Goal: Book appointment/travel/reservation

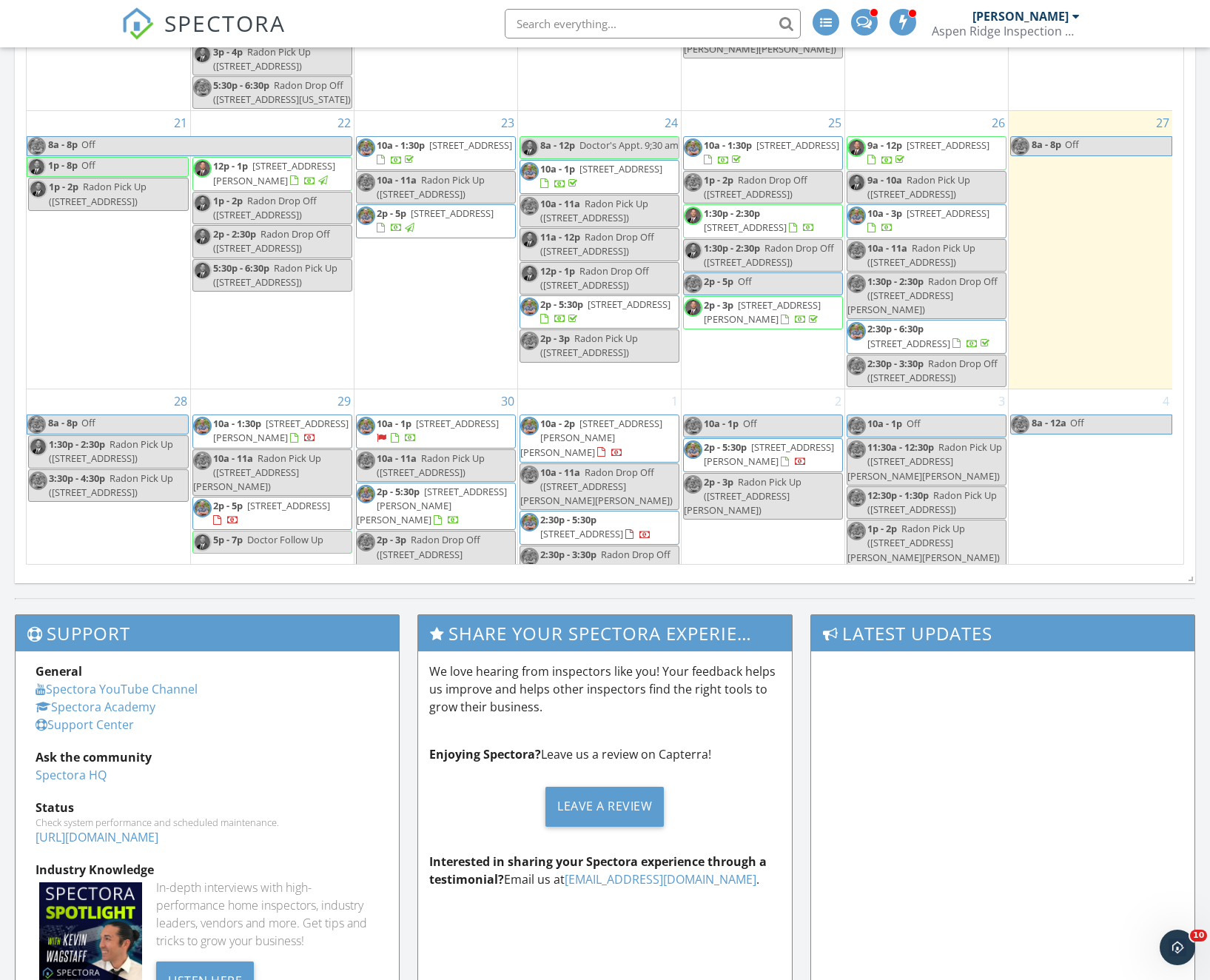
click at [232, 538] on td "29 10a - 1:30p [STREET_ADDRESS] 10a - 11a Radon Pick Up ([STREET_ADDRESS]) 2p -…" at bounding box center [272, 508] width 164 height 238
click at [280, 497] on link "Event" at bounding box center [269, 499] width 76 height 24
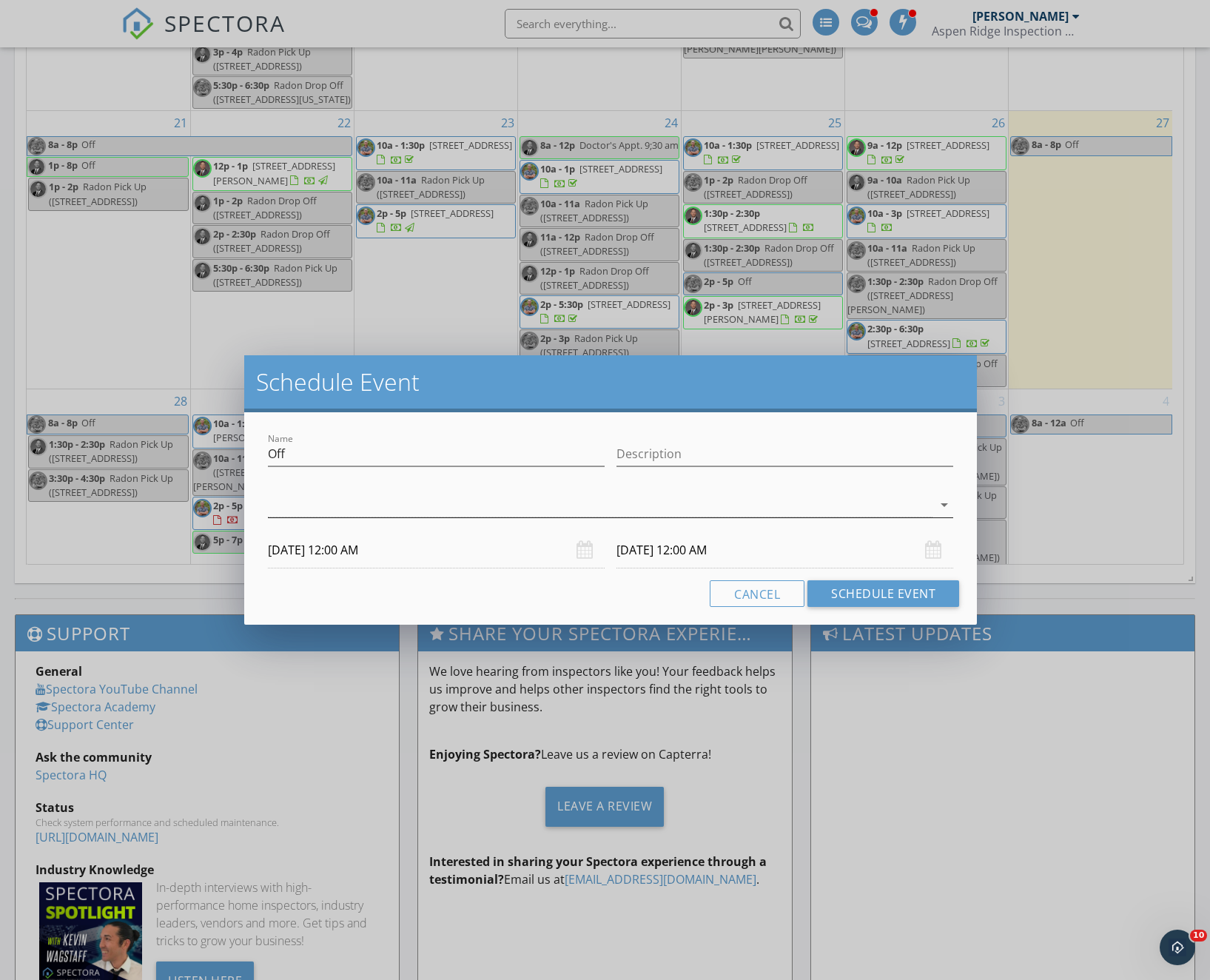
click at [929, 502] on div at bounding box center [599, 505] width 665 height 24
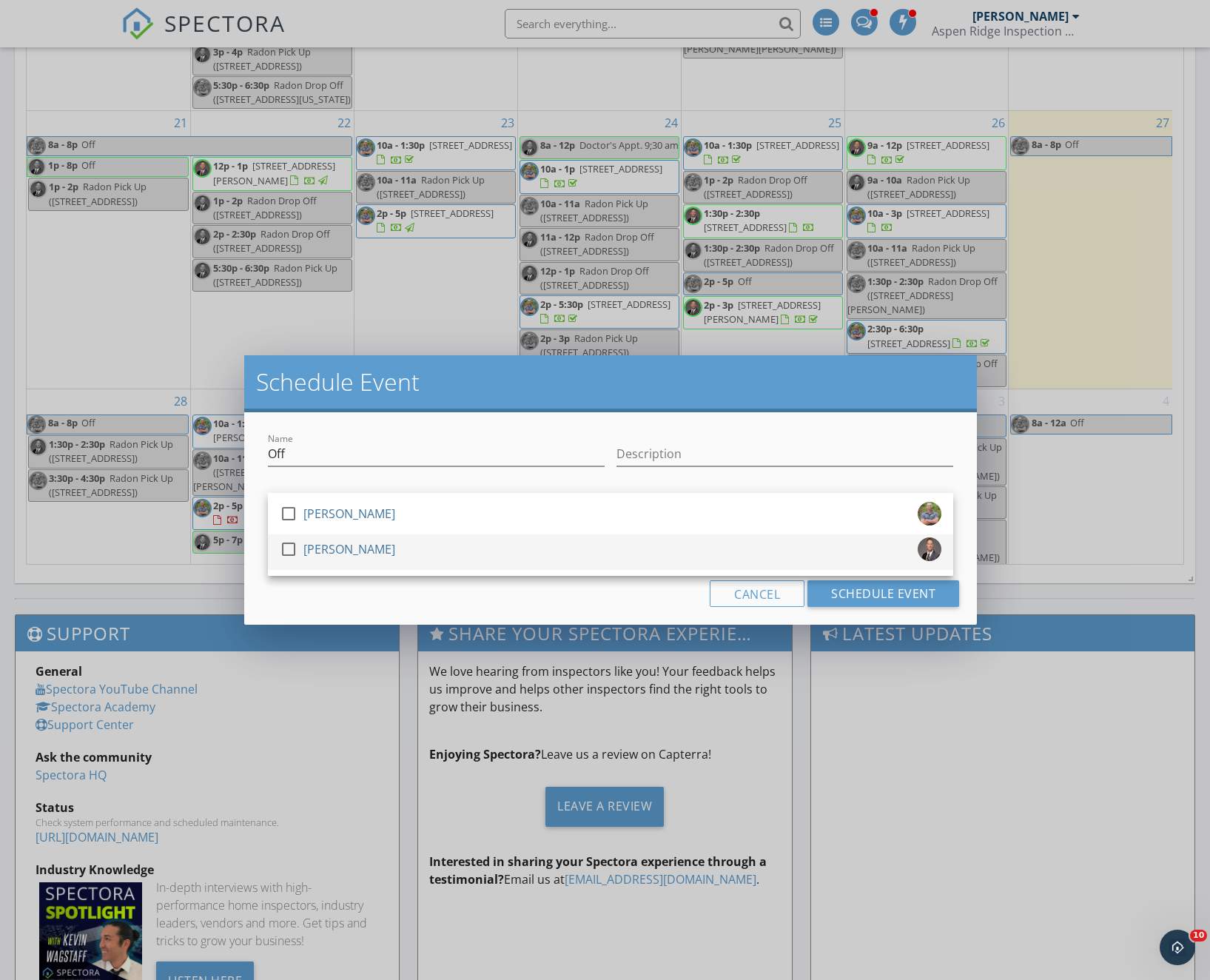
click at [290, 547] on div at bounding box center [288, 549] width 25 height 25
click at [620, 595] on div "Cancel Schedule Event" at bounding box center [611, 593] width 697 height 27
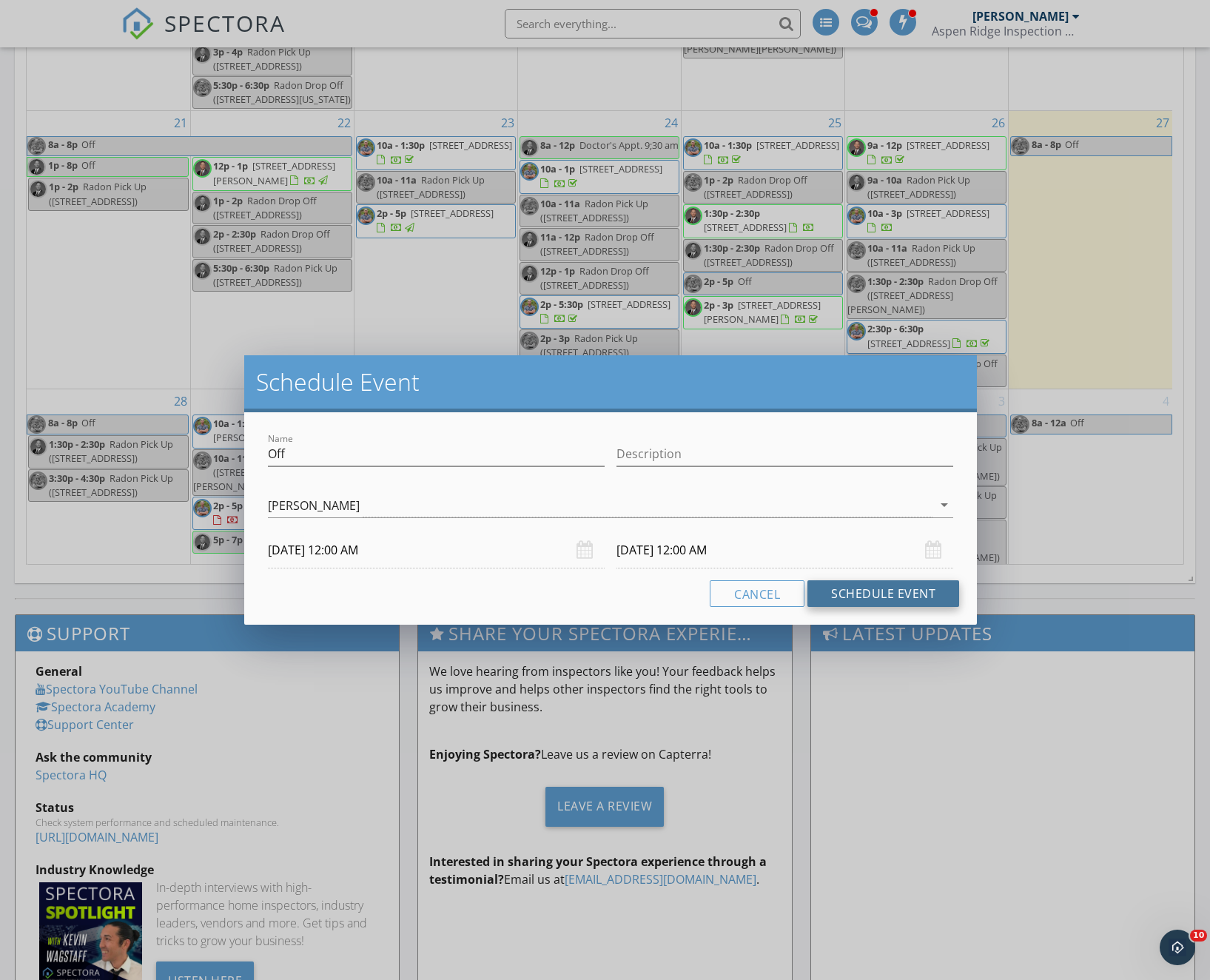
click at [849, 589] on button "Schedule Event" at bounding box center [883, 593] width 152 height 27
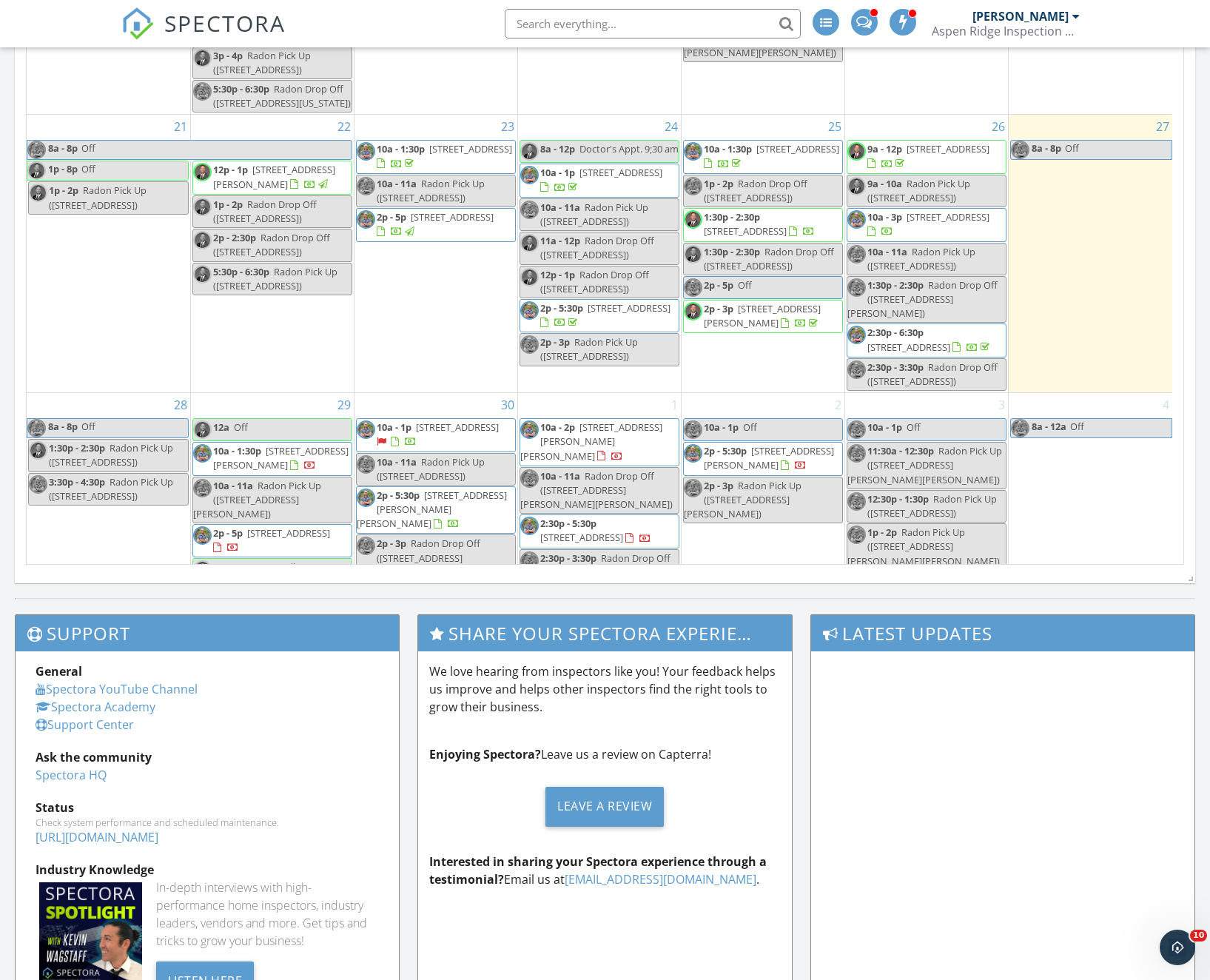
scroll to position [878, 0]
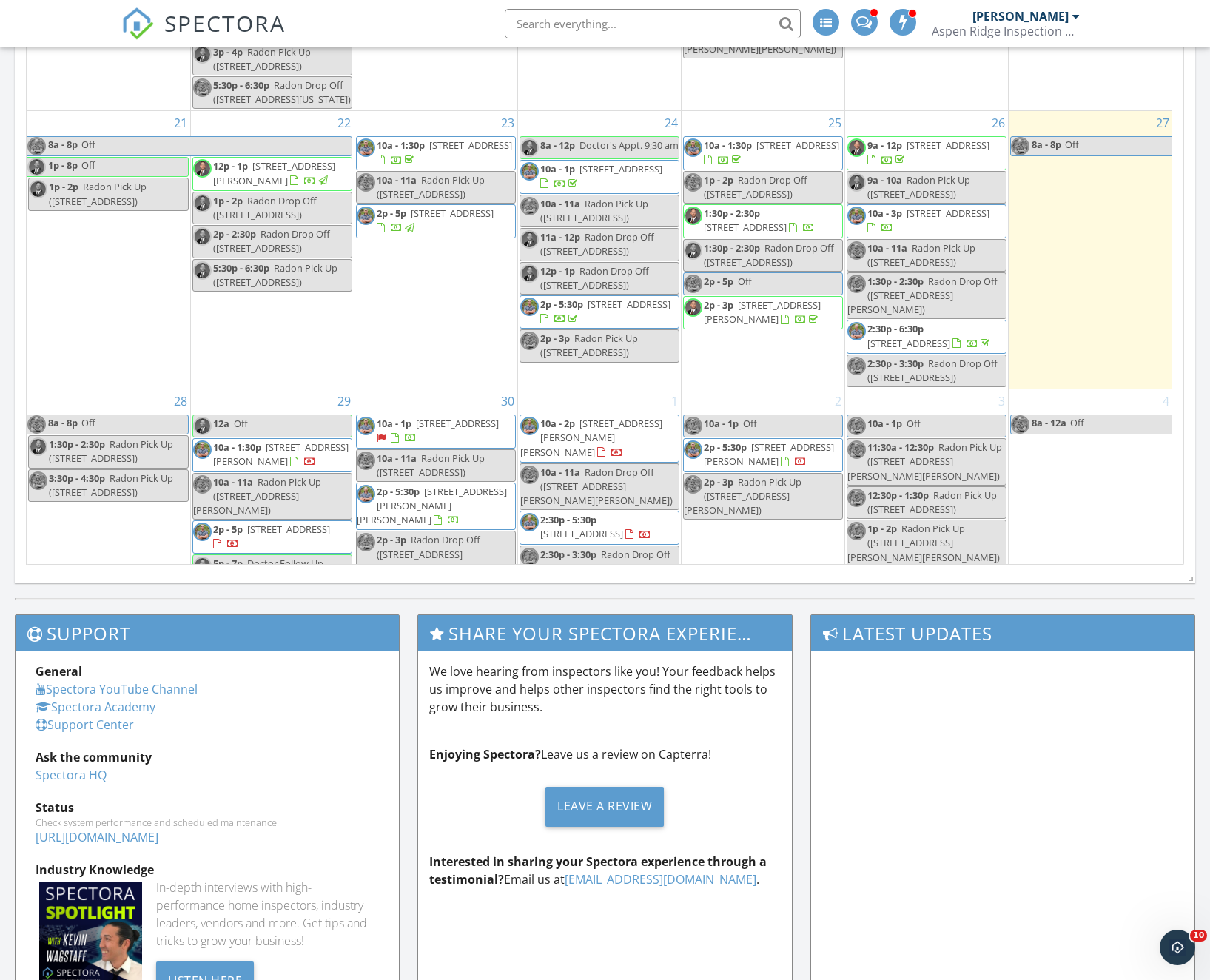
click at [298, 414] on link "12a Off" at bounding box center [272, 425] width 160 height 23
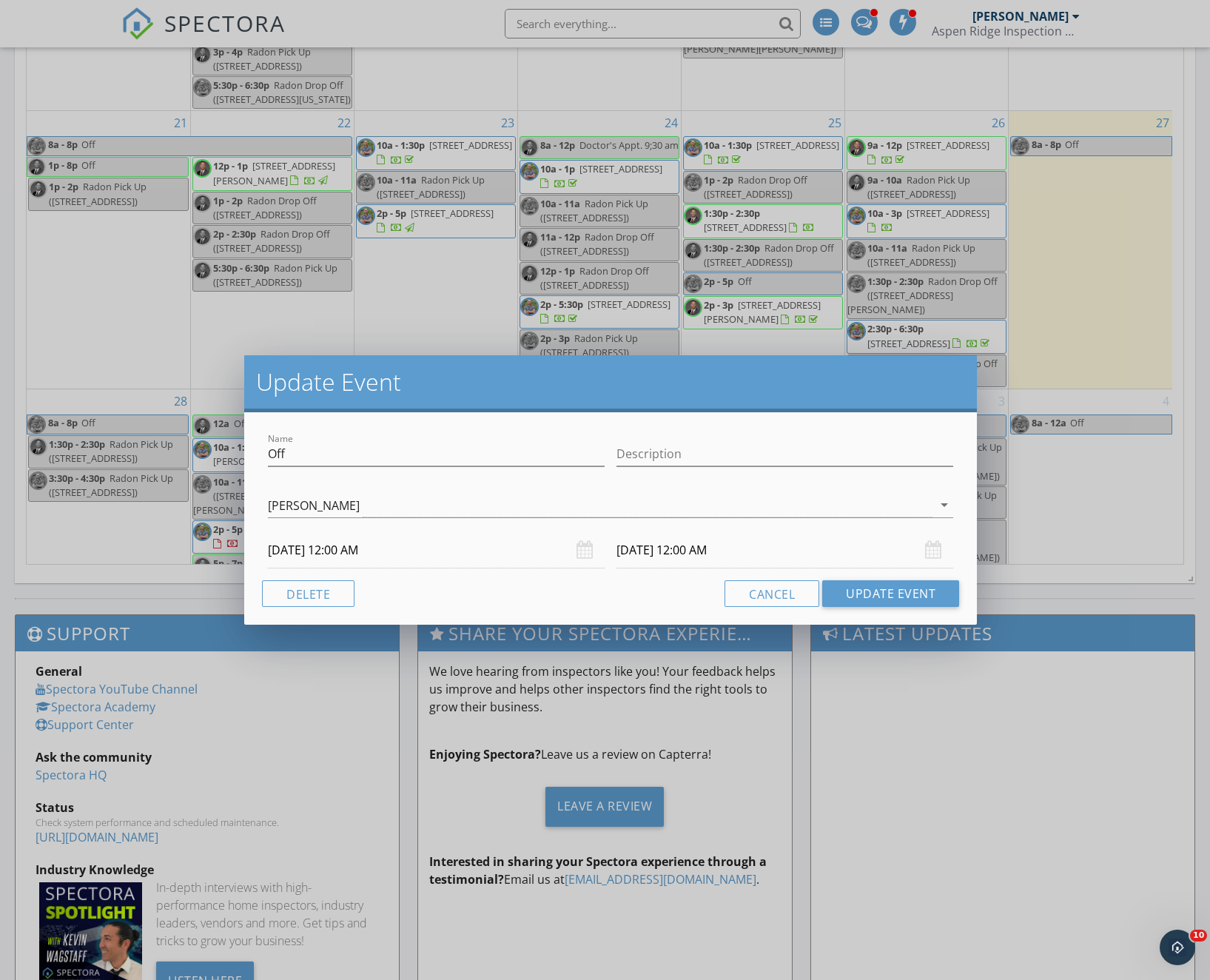
click at [384, 554] on input "[DATE] 12:00 AM" at bounding box center [436, 550] width 337 height 36
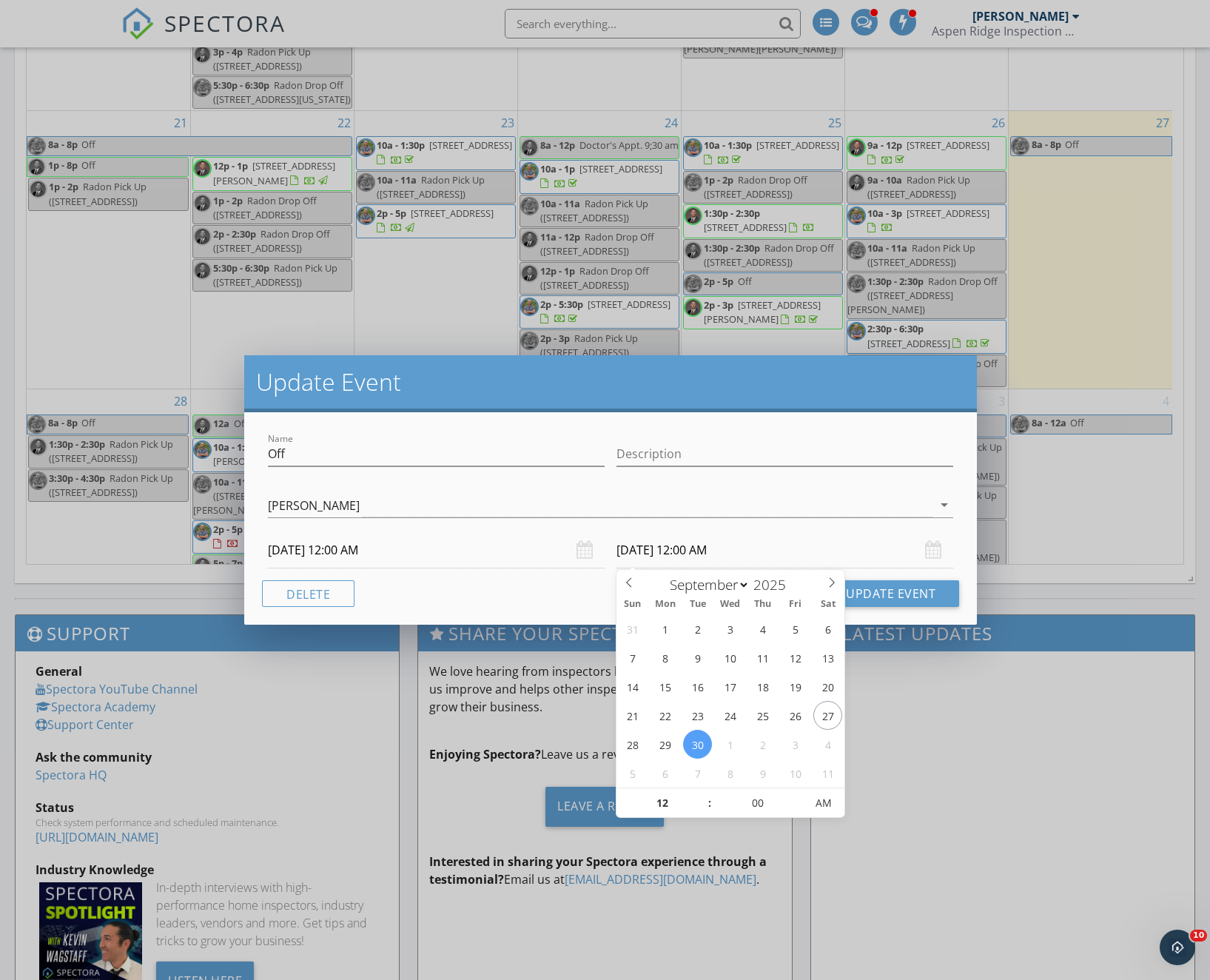
click at [650, 546] on input "[DATE] 12:00 AM" at bounding box center [785, 550] width 337 height 36
type input "[DATE] 12:00 AM"
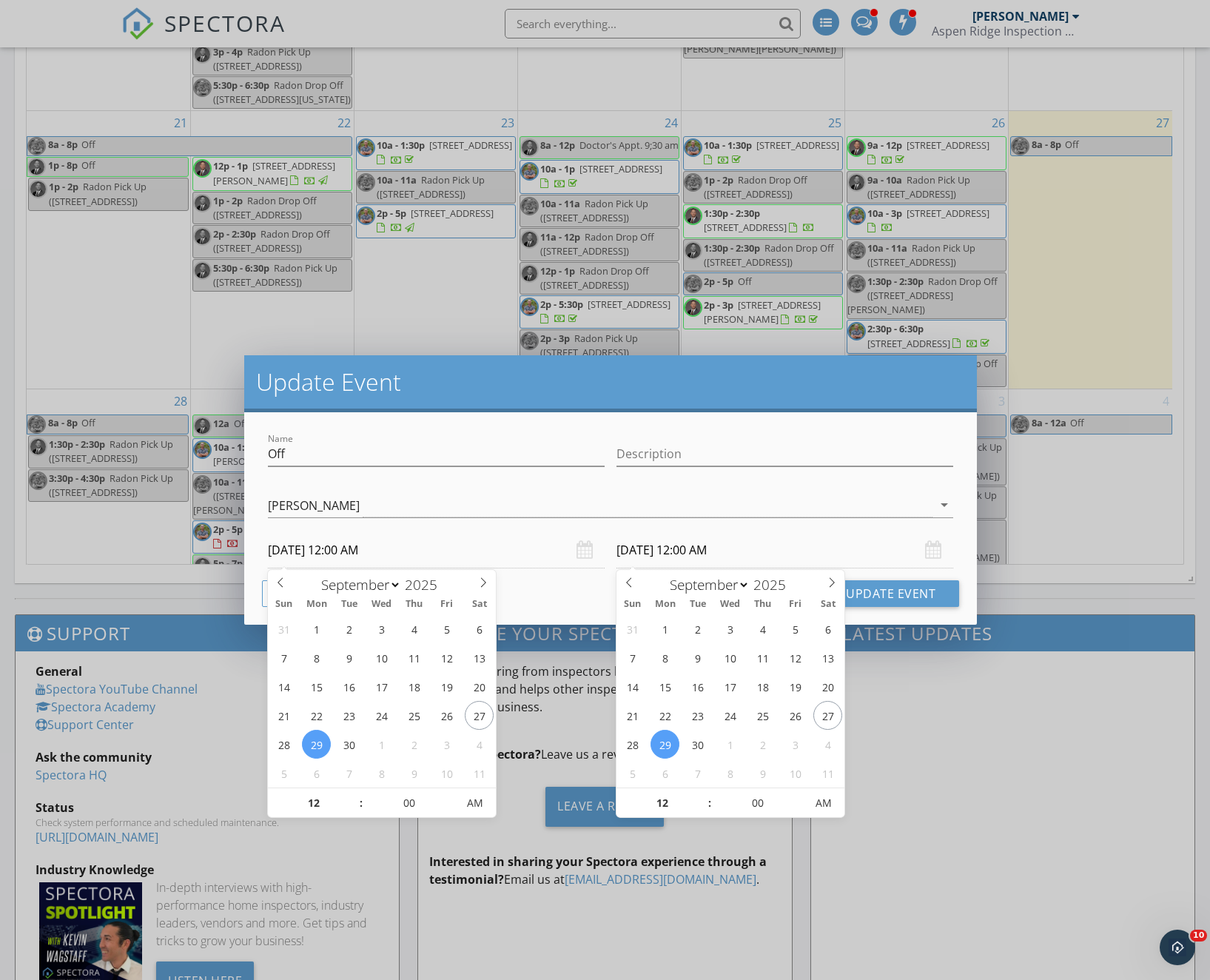
click at [354, 553] on input "[DATE] 12:00 AM" at bounding box center [436, 550] width 337 height 36
type input "01"
type input "[DATE] 1:00 AM"
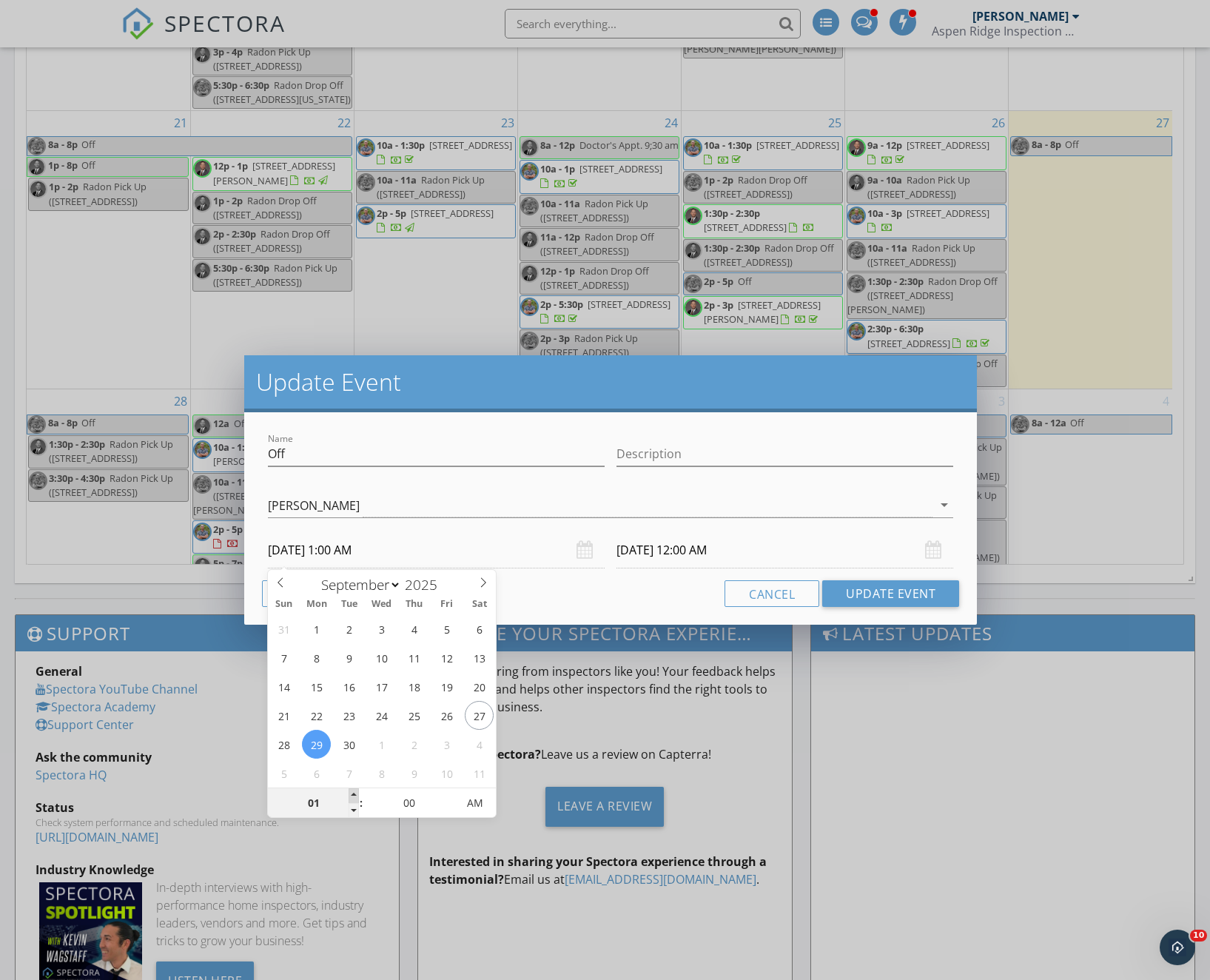
click at [352, 791] on span at bounding box center [354, 795] width 10 height 15
type input "03"
type input "[DATE] 3:00 AM"
click at [352, 791] on span at bounding box center [354, 795] width 10 height 15
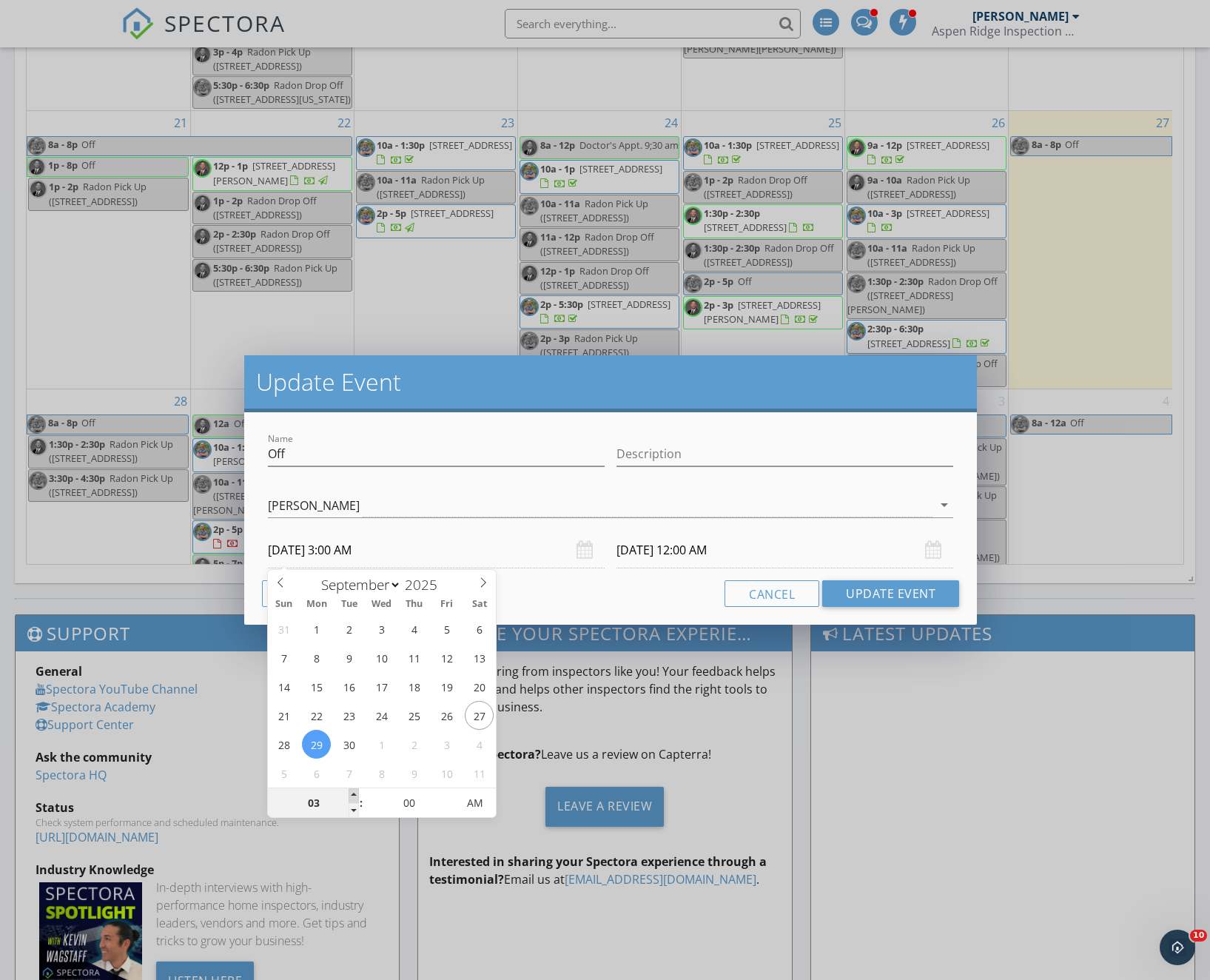
click at [352, 791] on span at bounding box center [354, 795] width 10 height 15
type input "04"
type input "[DATE] 4:00 AM"
click at [352, 791] on span at bounding box center [354, 795] width 10 height 15
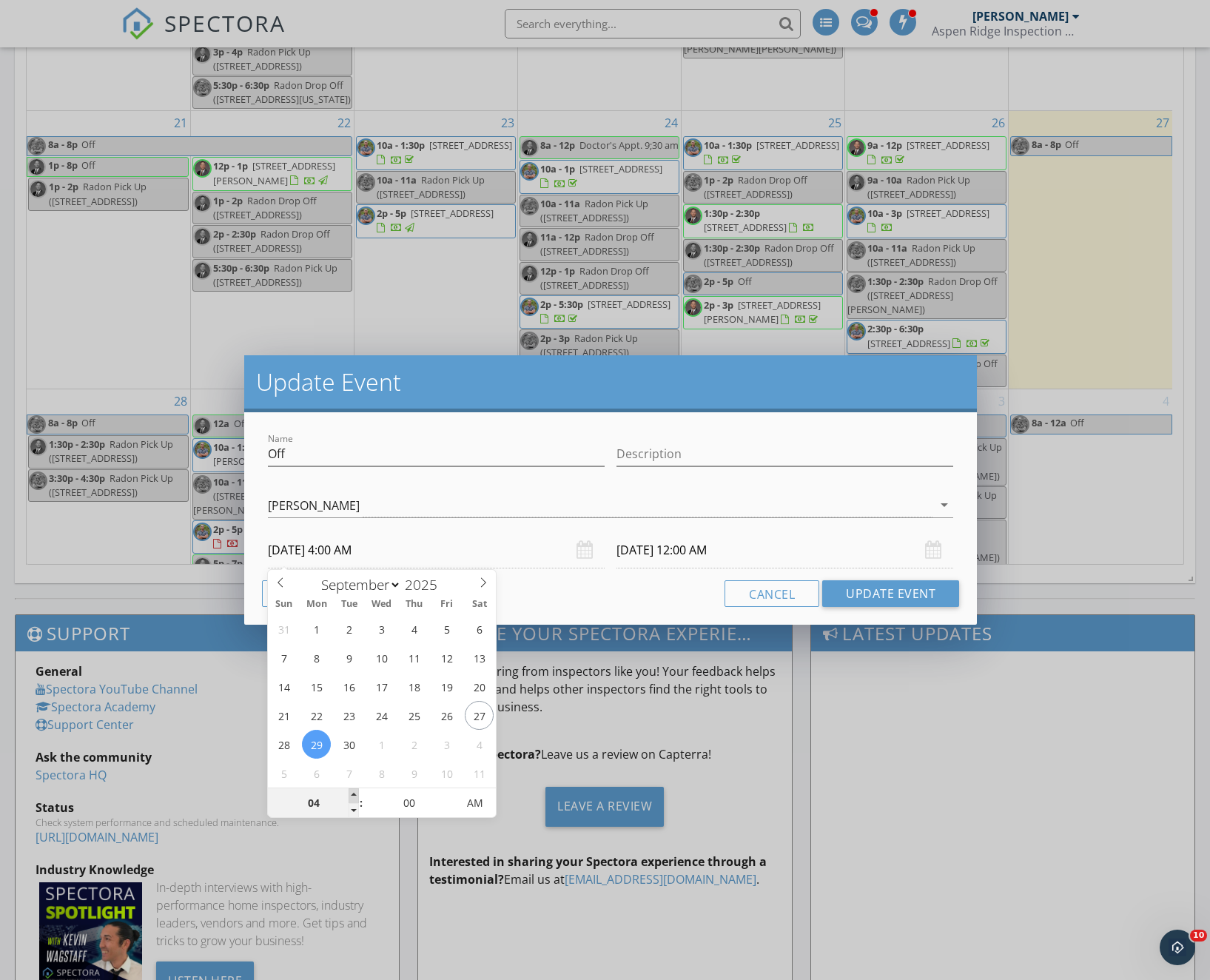
click at [352, 791] on span at bounding box center [354, 795] width 10 height 15
type input "07"
type input "[DATE] 7:00 AM"
click at [353, 794] on span at bounding box center [354, 795] width 10 height 15
type input "08"
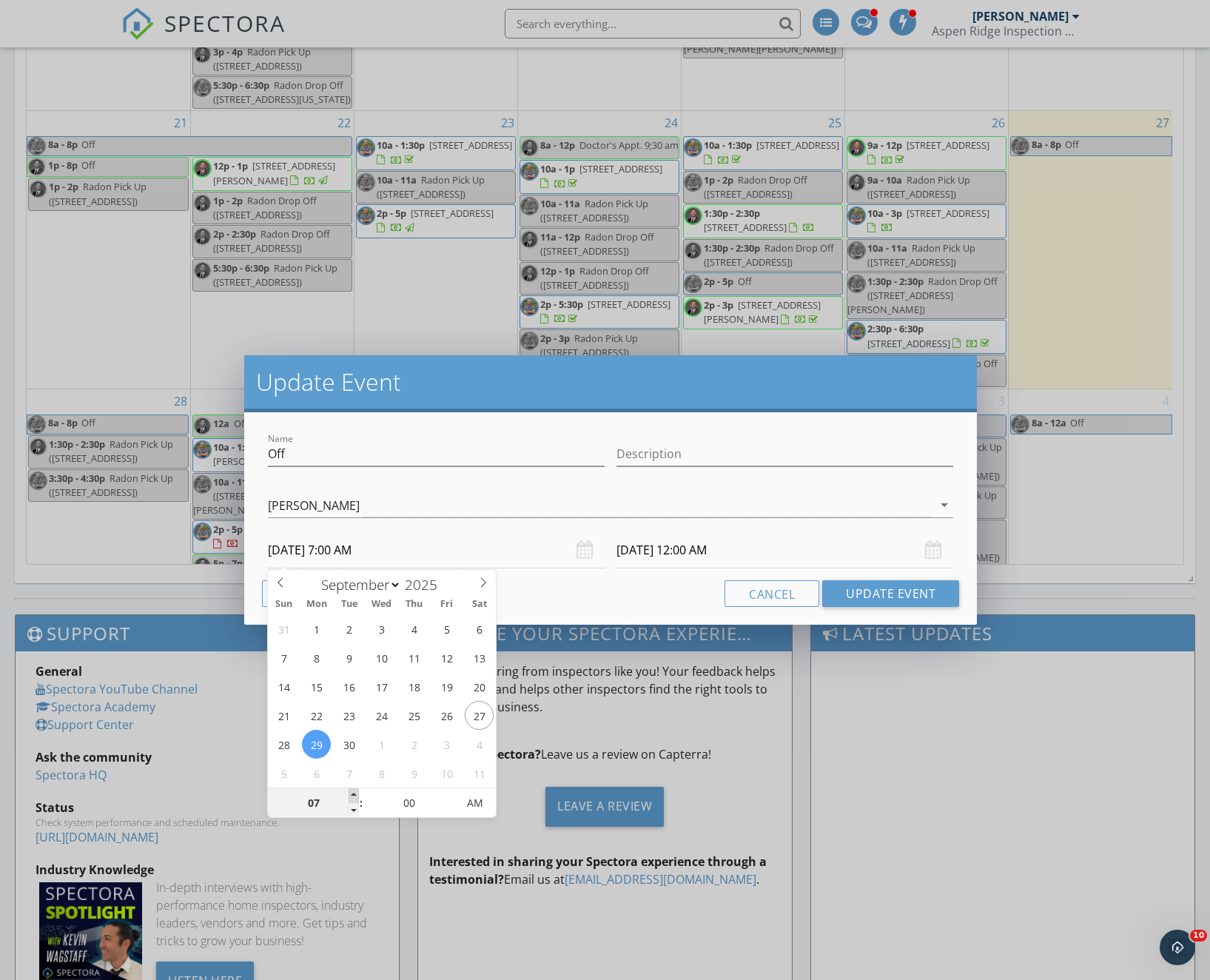
type input "[DATE] 8:00 AM"
type input "08"
type input "[DATE] 8:00 AM"
click at [660, 582] on div "Cancel Update Event" at bounding box center [611, 593] width 697 height 27
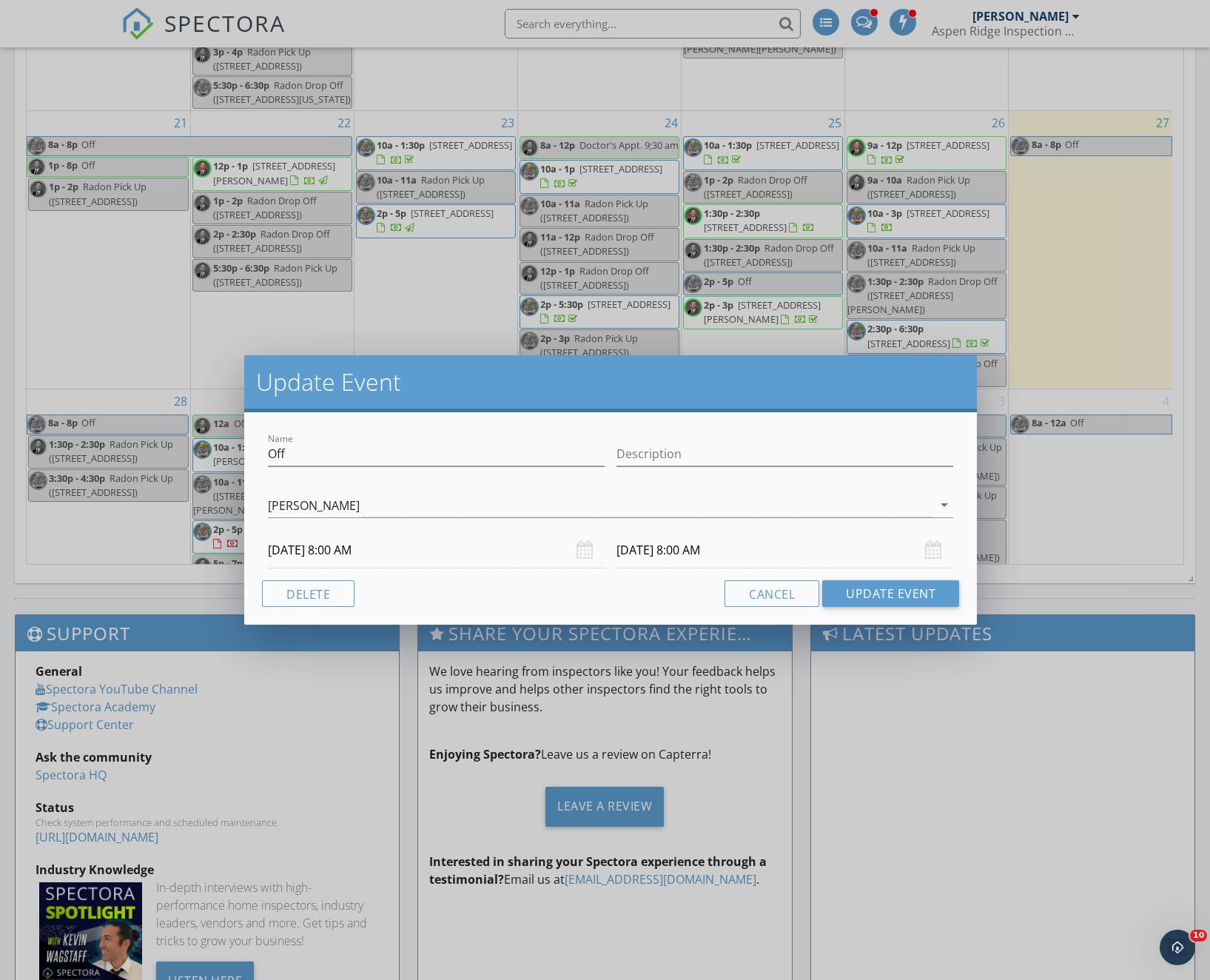
click at [707, 553] on input "[DATE] 8:00 AM" at bounding box center [785, 550] width 337 height 36
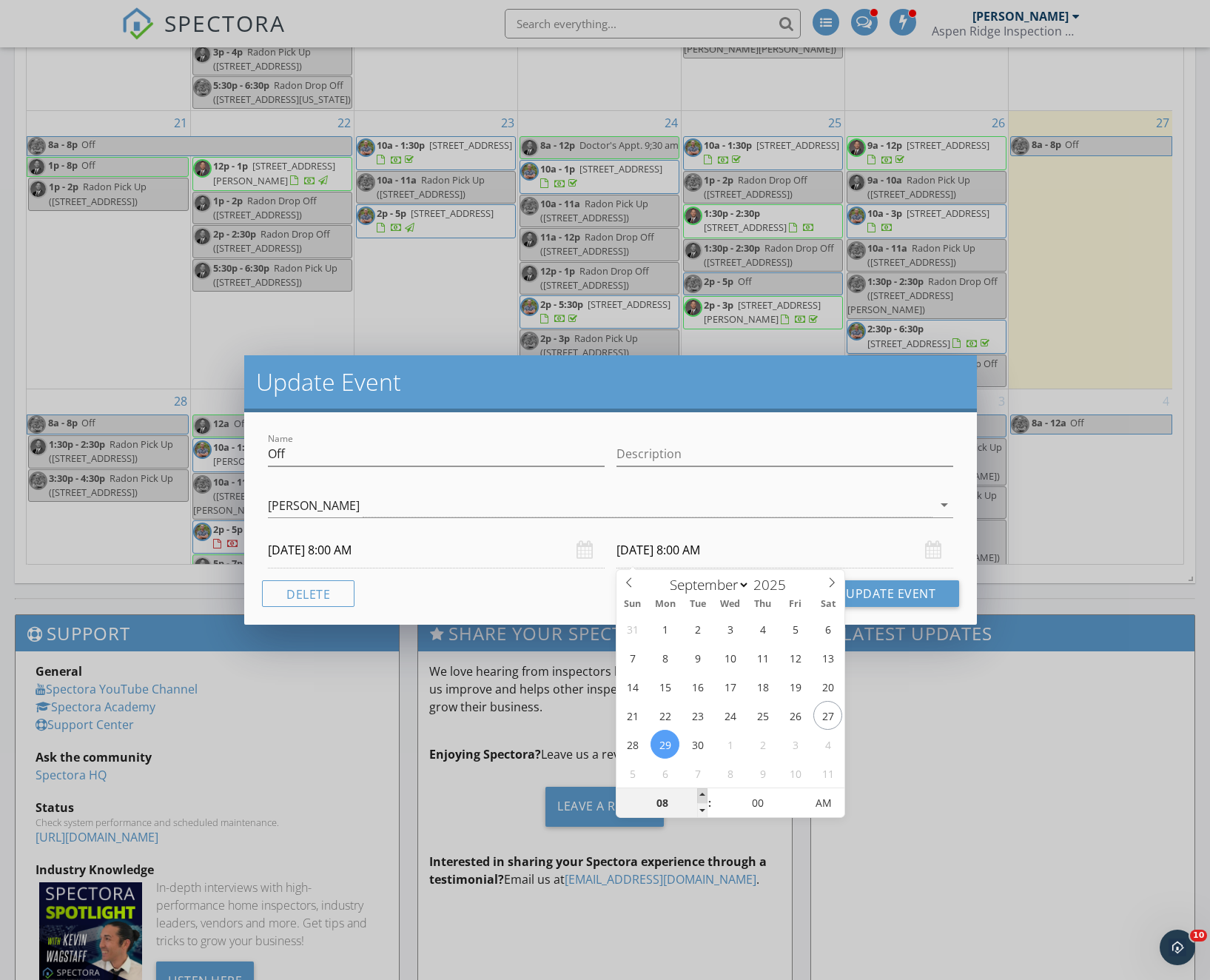
type input "09"
type input "[DATE] 9:00 AM"
click at [698, 791] on span at bounding box center [702, 795] width 10 height 15
type input "10"
type input "[DATE] 10:00 AM"
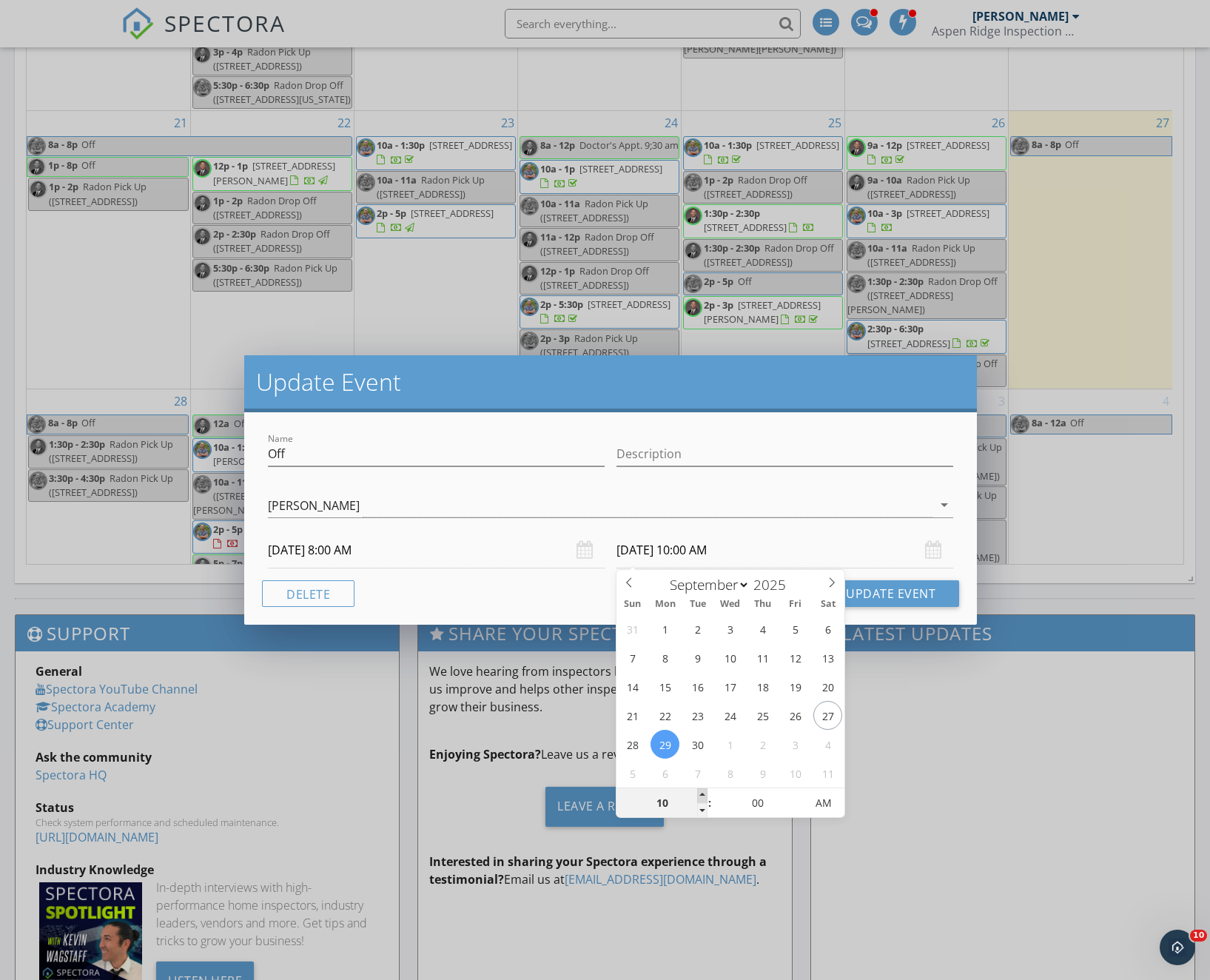
click at [698, 791] on span at bounding box center [702, 795] width 10 height 15
type input "11"
type input "[DATE] 11:00 AM"
click at [698, 791] on span at bounding box center [702, 795] width 10 height 15
type input "12"
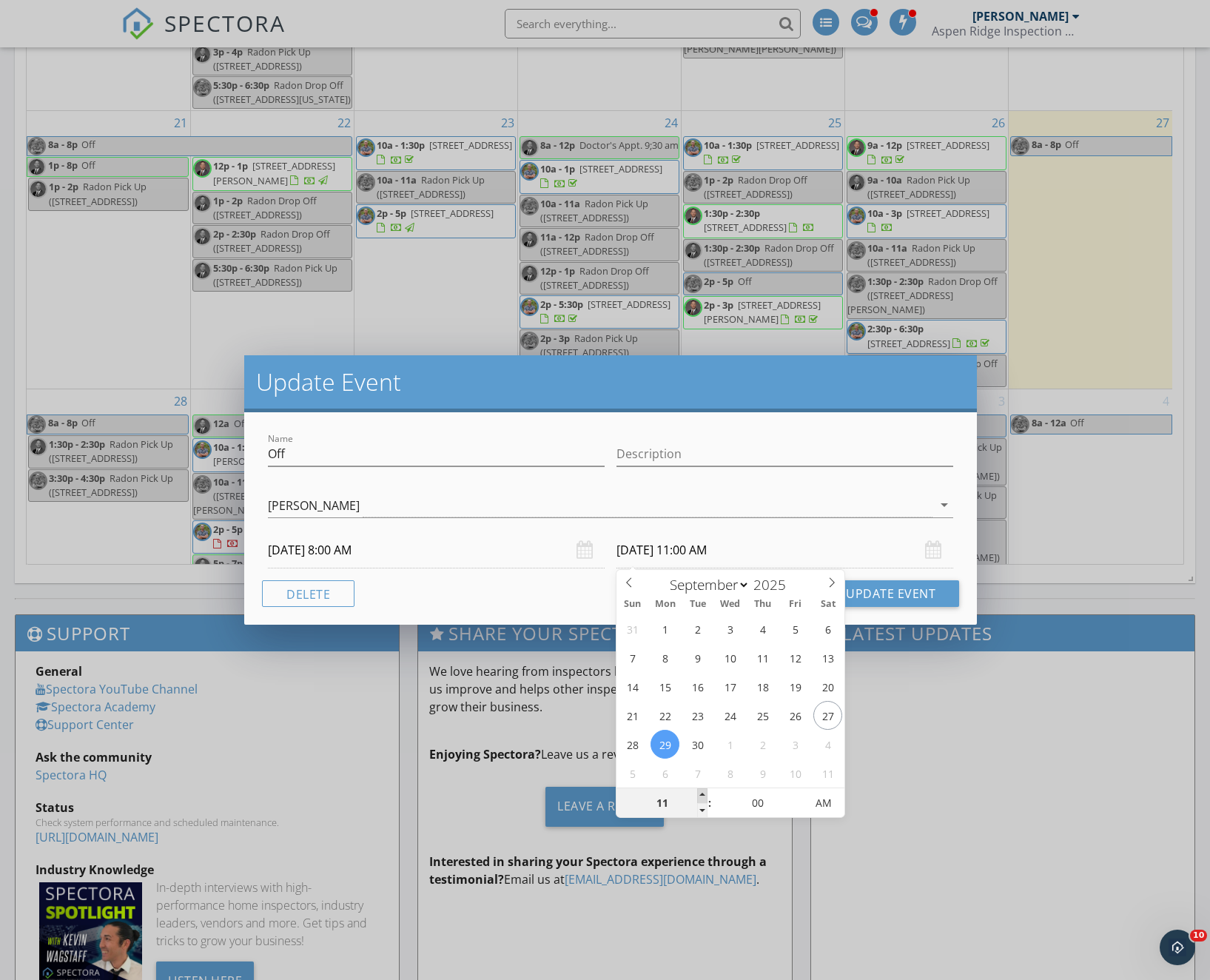
type input "[DATE] 12:00 PM"
click at [698, 791] on span at bounding box center [702, 795] width 10 height 15
type input "01"
type input "[DATE] 1:00 PM"
click at [698, 791] on span at bounding box center [702, 795] width 10 height 15
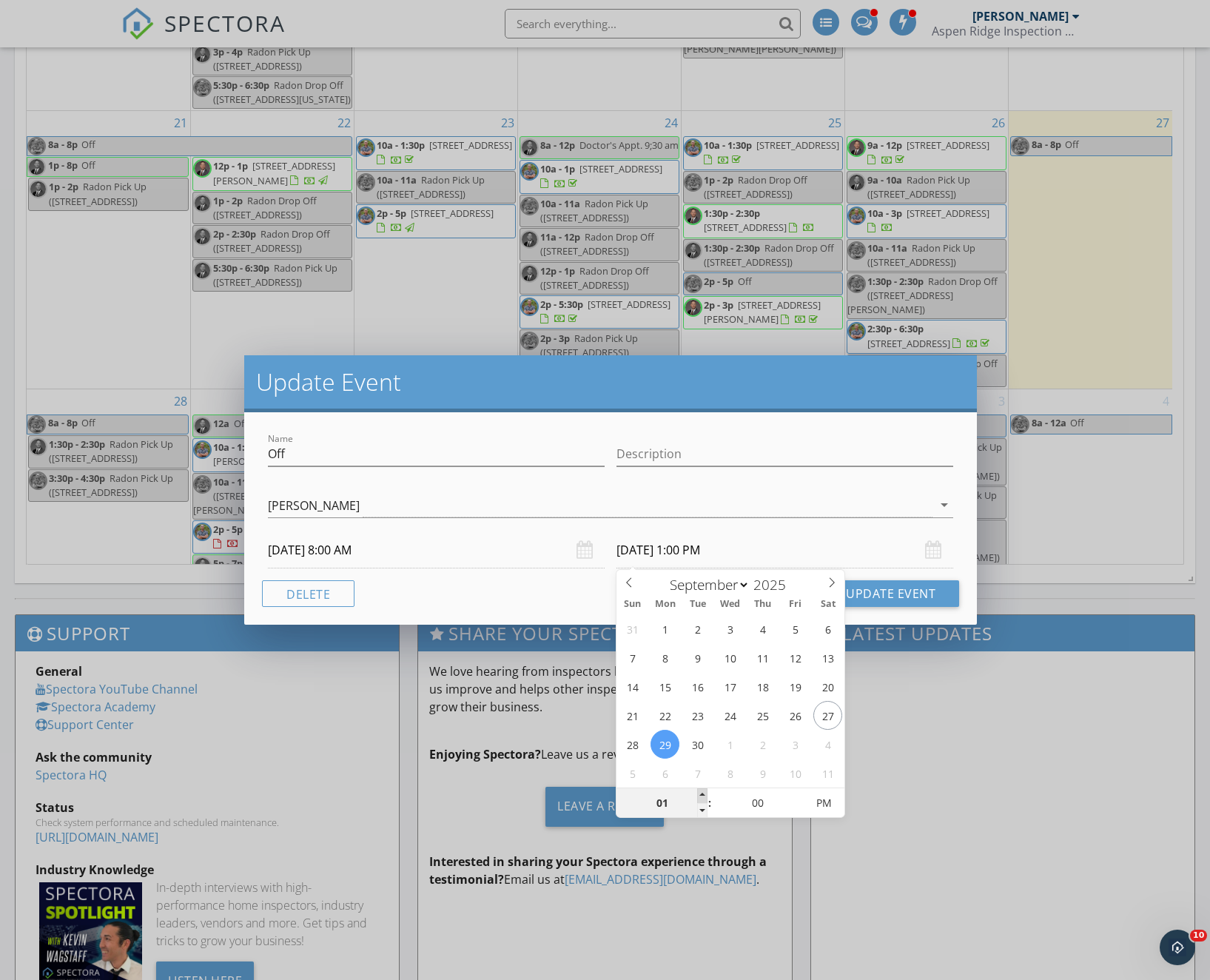
click at [698, 791] on span at bounding box center [702, 795] width 10 height 15
type input "02"
type input "[DATE] 2:00 PM"
type input "03"
type input "[DATE] 3:00 PM"
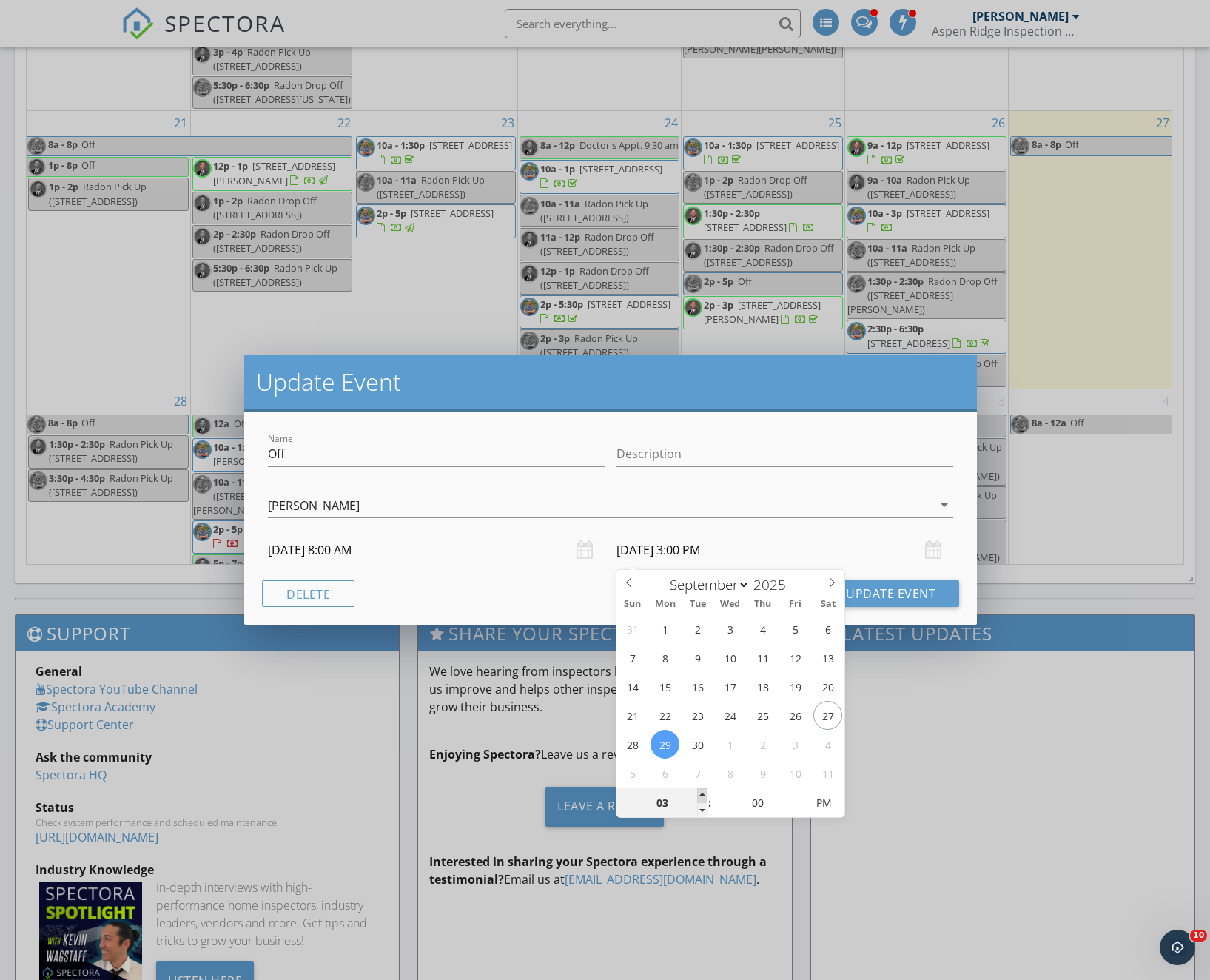
click at [699, 791] on span at bounding box center [702, 795] width 10 height 15
type input "05"
type input "[DATE] 5:00 PM"
click at [699, 791] on span at bounding box center [702, 795] width 10 height 15
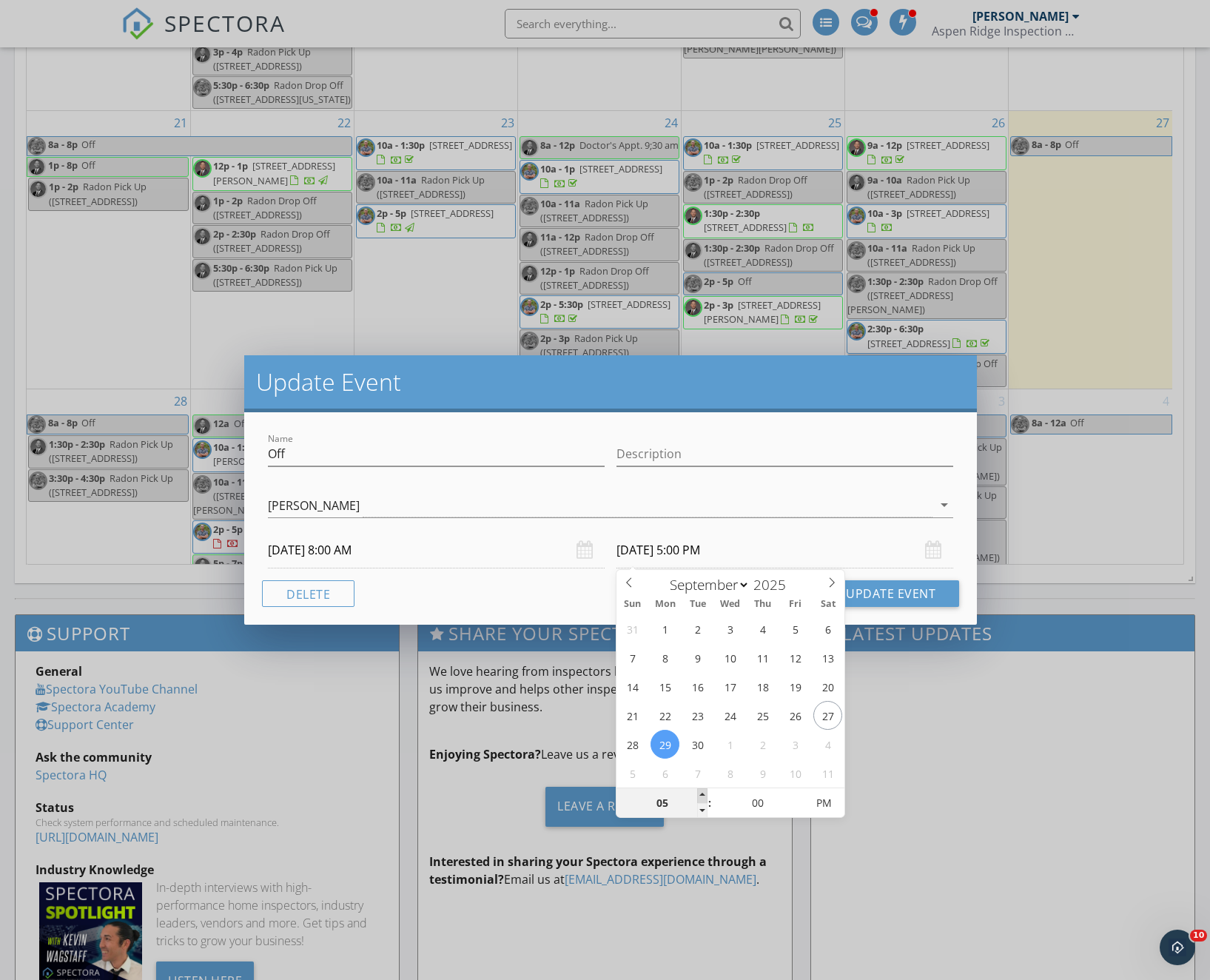
type input "06"
type input "[DATE] 6:00 PM"
click at [699, 791] on span at bounding box center [702, 795] width 10 height 15
click at [704, 809] on span at bounding box center [702, 810] width 10 height 15
type input "05"
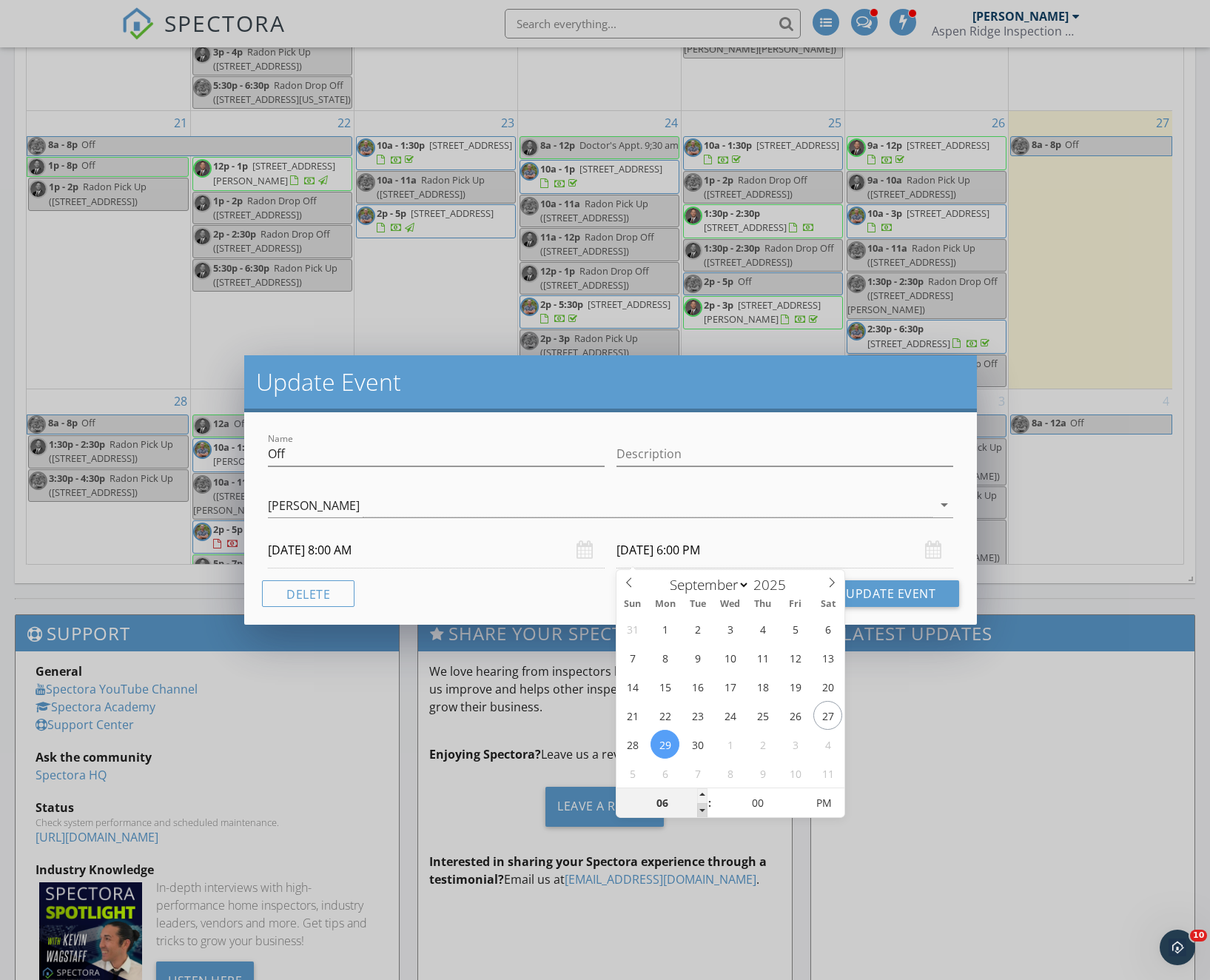
type input "[DATE] 5:00 PM"
click at [530, 604] on div "Cancel Update Event" at bounding box center [611, 593] width 697 height 27
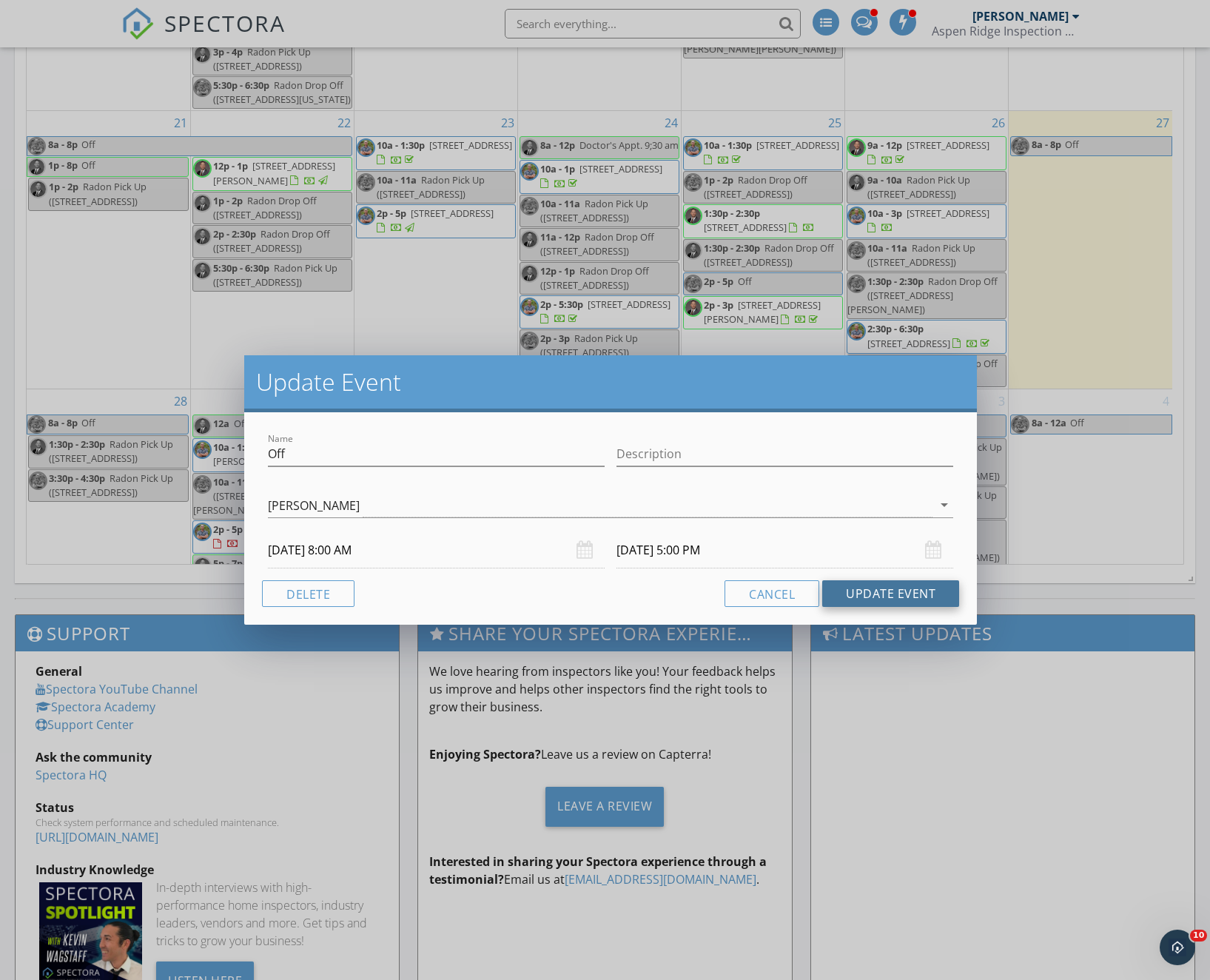
click at [894, 592] on button "Update Event" at bounding box center [891, 593] width 137 height 27
